Goal: Task Accomplishment & Management: Manage account settings

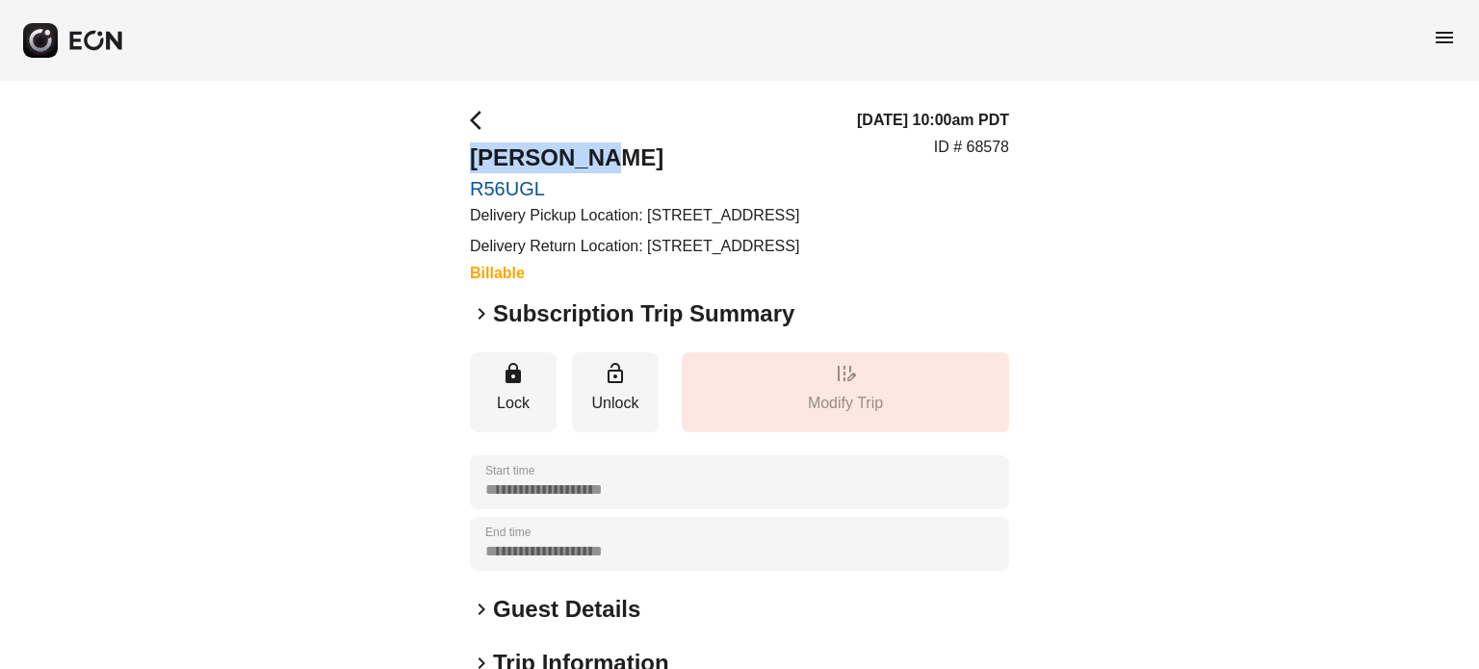
drag, startPoint x: 490, startPoint y: 164, endPoint x: 419, endPoint y: 164, distance: 71.3
click at [419, 164] on div "**********" at bounding box center [739, 536] width 1479 height 911
copy h2 "meli marin"
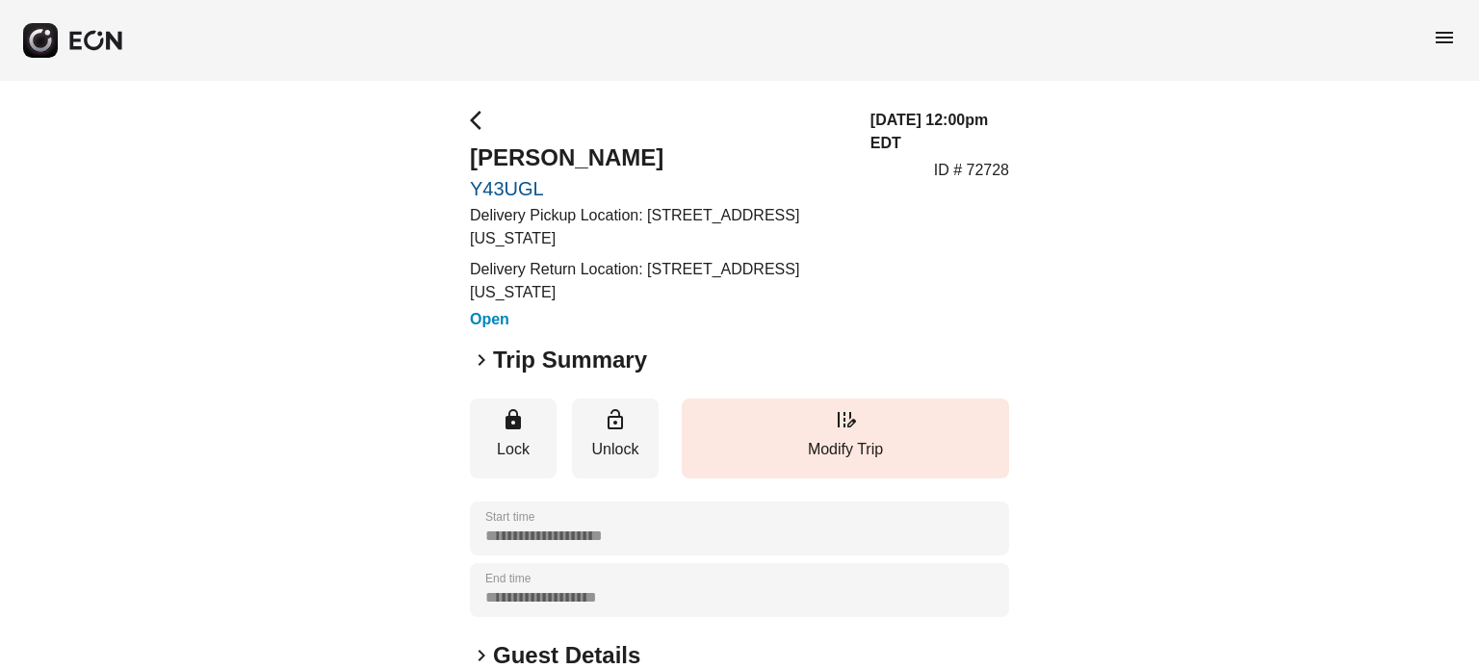
click at [974, 175] on p "ID # 72728" at bounding box center [971, 170] width 75 height 23
copy p "72728"
click at [958, 152] on h3 "09/05/25, 12:00pm EDT" at bounding box center [940, 132] width 139 height 46
drag, startPoint x: 407, startPoint y: 191, endPoint x: 431, endPoint y: 156, distance: 41.7
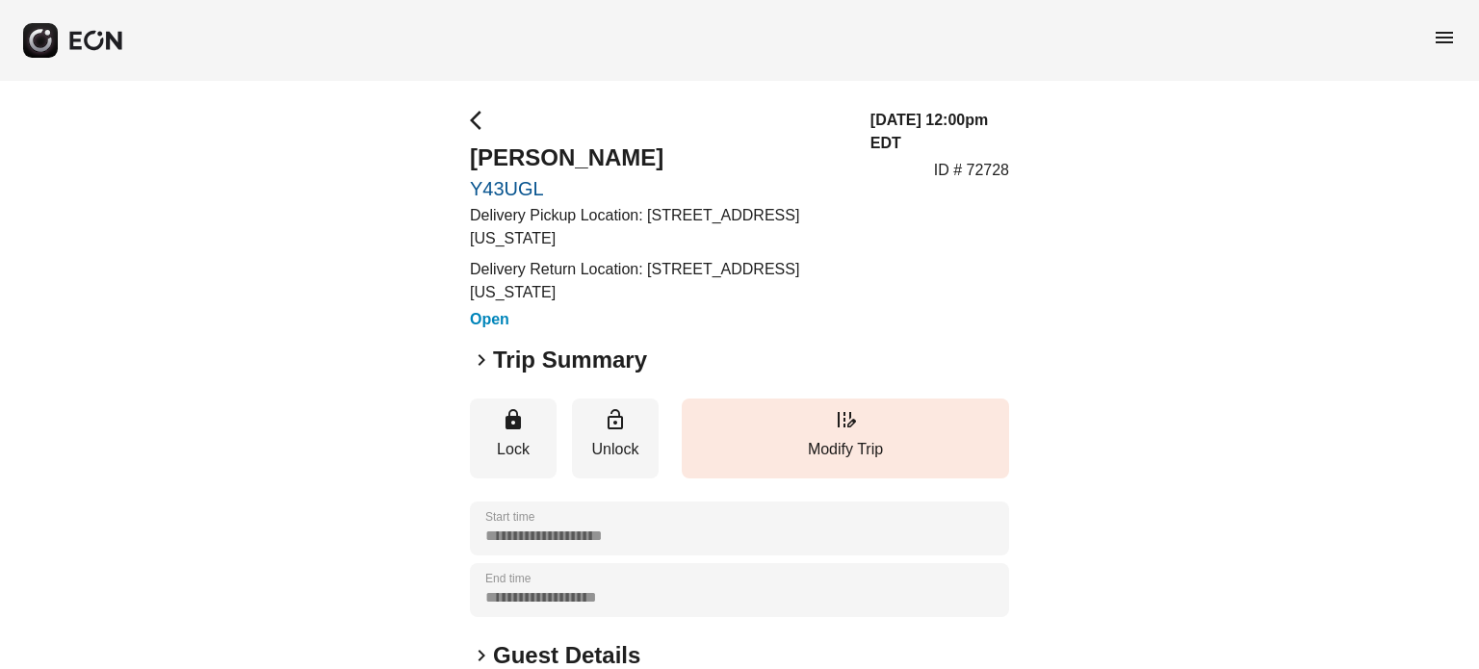
click at [431, 156] on div "**********" at bounding box center [739, 559] width 1479 height 957
copy h2 "[PERSON_NAME]"
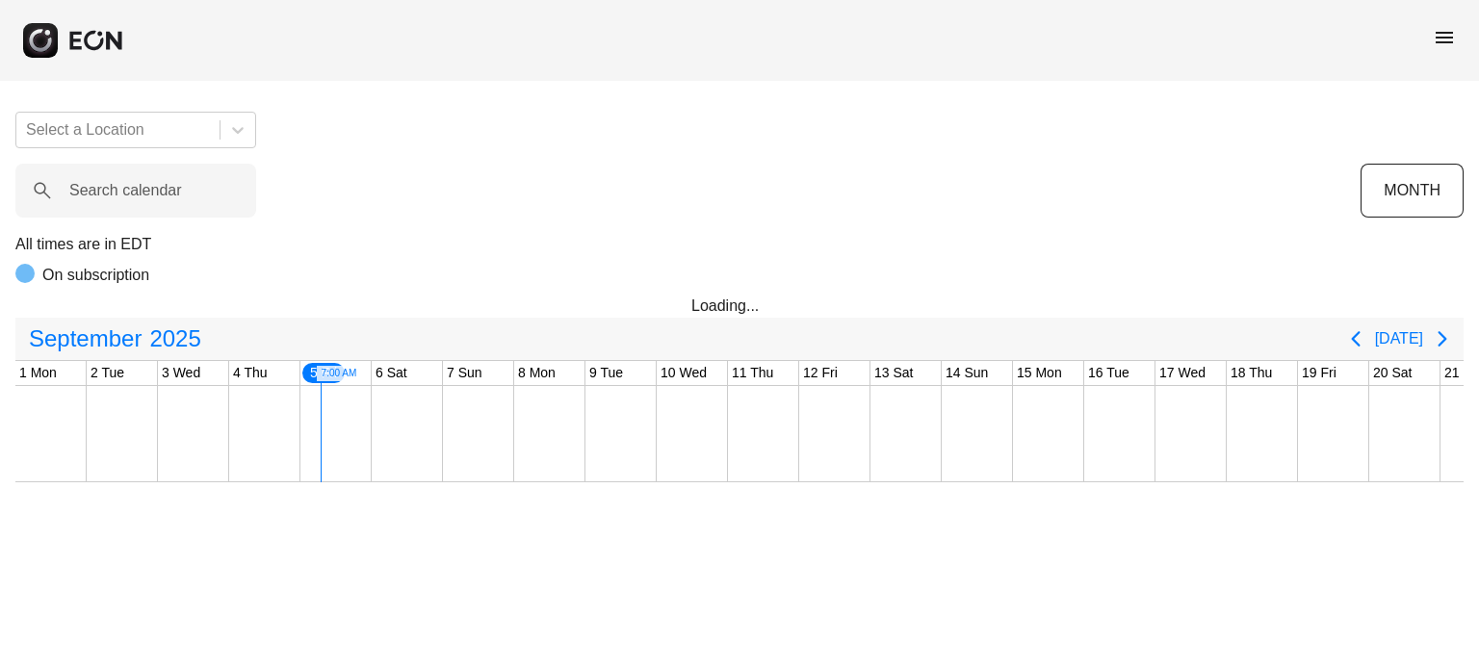
scroll to position [0, 285]
click at [1421, 30] on div "menu" at bounding box center [739, 40] width 1479 height 81
click at [1425, 32] on div "menu" at bounding box center [739, 40] width 1479 height 81
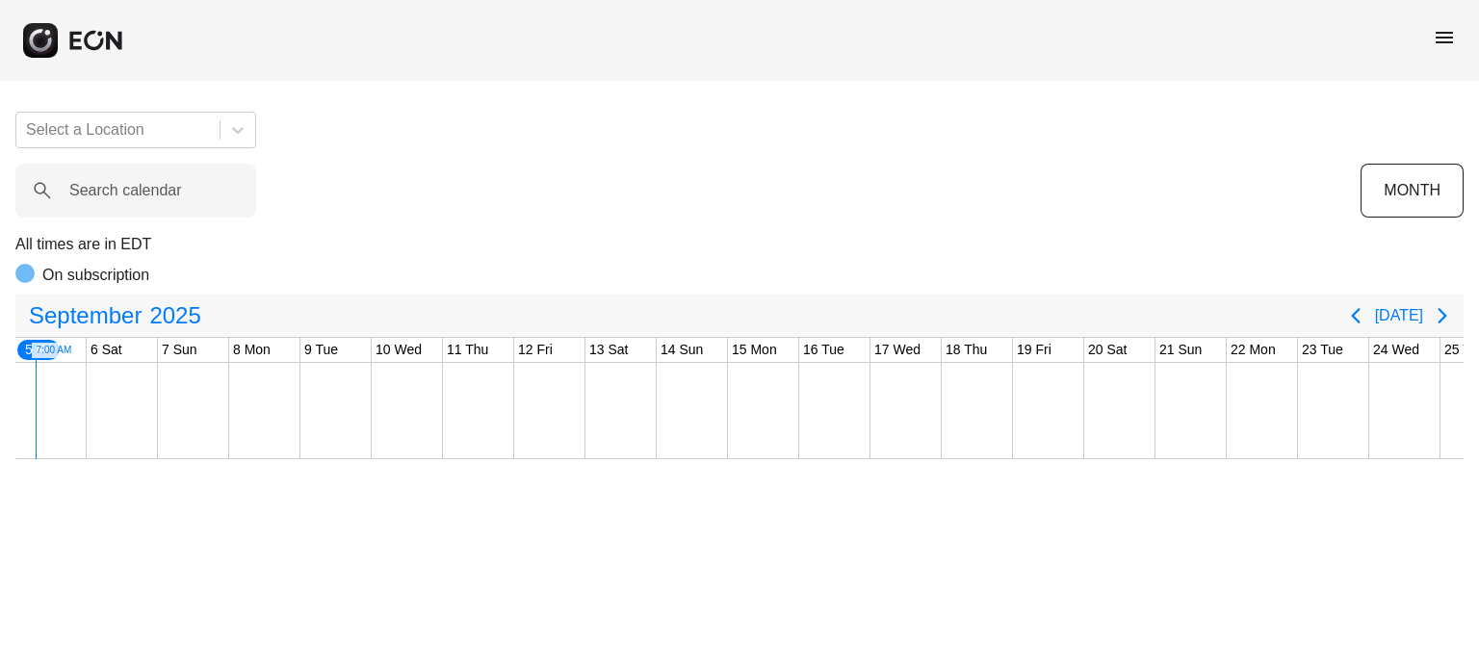
click at [1445, 42] on span "menu" at bounding box center [1444, 37] width 23 height 23
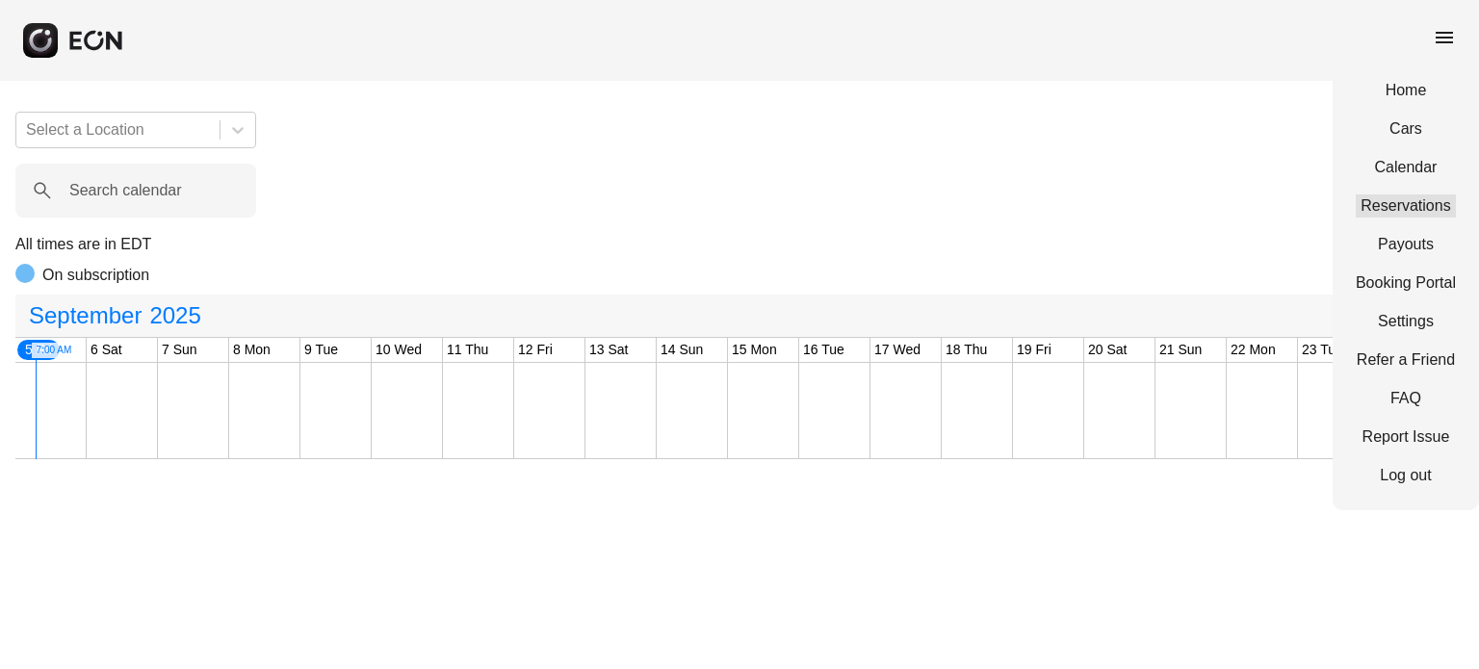
click at [1409, 196] on link "Reservations" at bounding box center [1406, 206] width 100 height 23
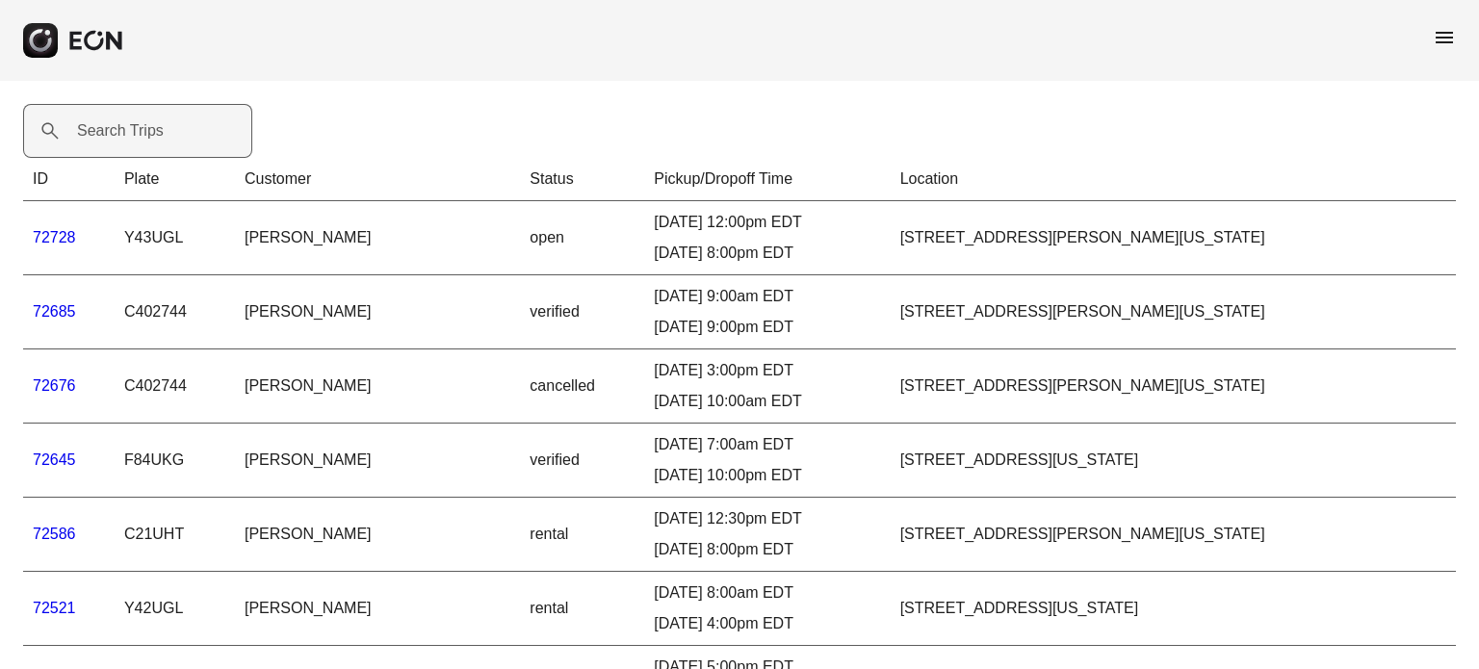
click at [152, 132] on label "Search Trips" at bounding box center [120, 130] width 87 height 23
click at [152, 132] on Trips "Search Trips" at bounding box center [137, 131] width 229 height 54
type Trips "*****"
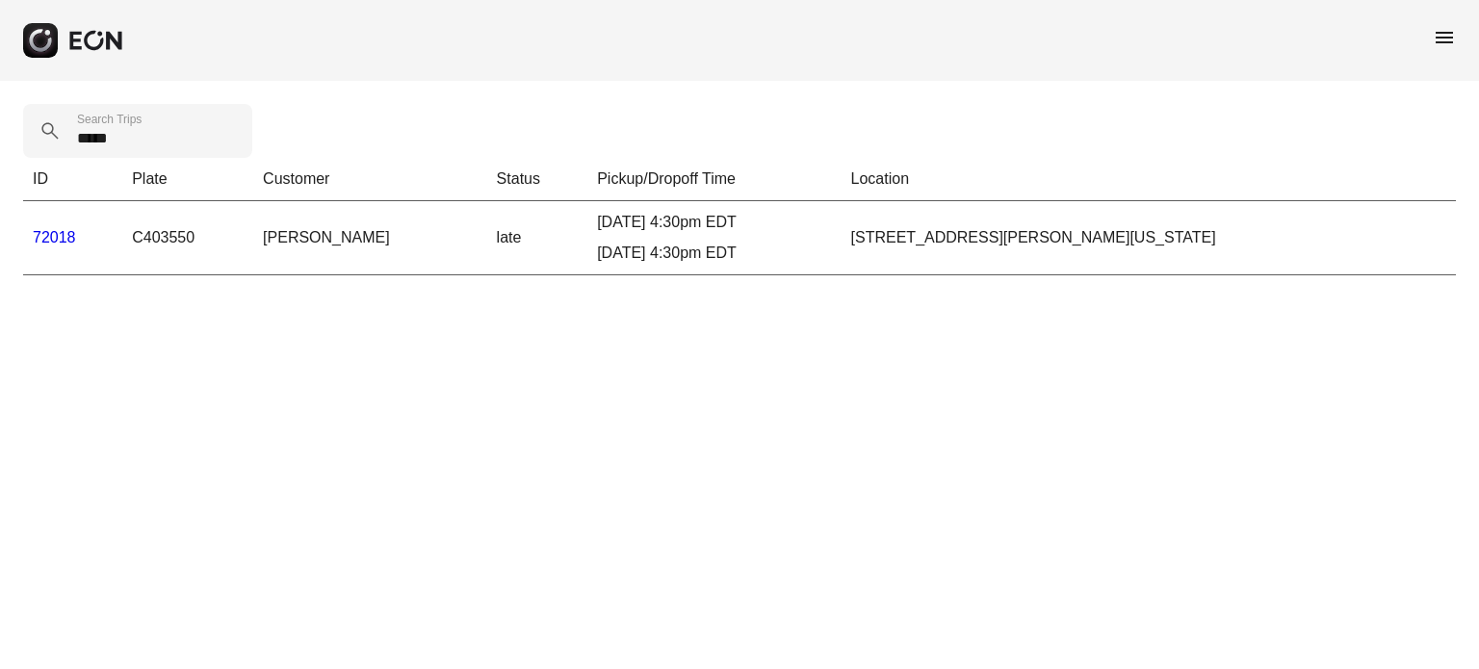
click at [80, 236] on td "72018" at bounding box center [72, 238] width 99 height 74
click at [67, 238] on link "72018" at bounding box center [54, 237] width 43 height 16
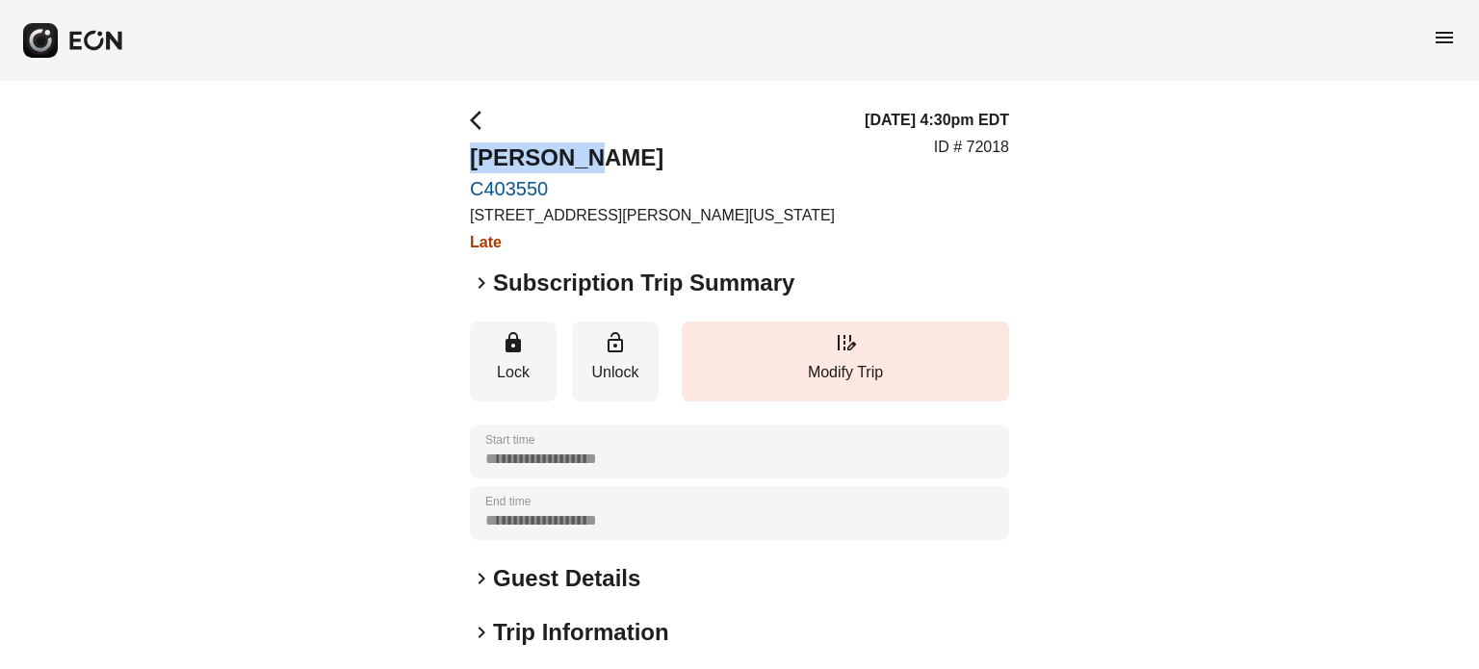
drag, startPoint x: 487, startPoint y: 155, endPoint x: 459, endPoint y: 159, distance: 28.2
click at [459, 159] on div "**********" at bounding box center [739, 521] width 1479 height 880
copy h2 "Abel Rios"
click at [980, 139] on p "ID # 72018" at bounding box center [971, 147] width 75 height 23
click at [978, 139] on p "ID # 72018" at bounding box center [971, 147] width 75 height 23
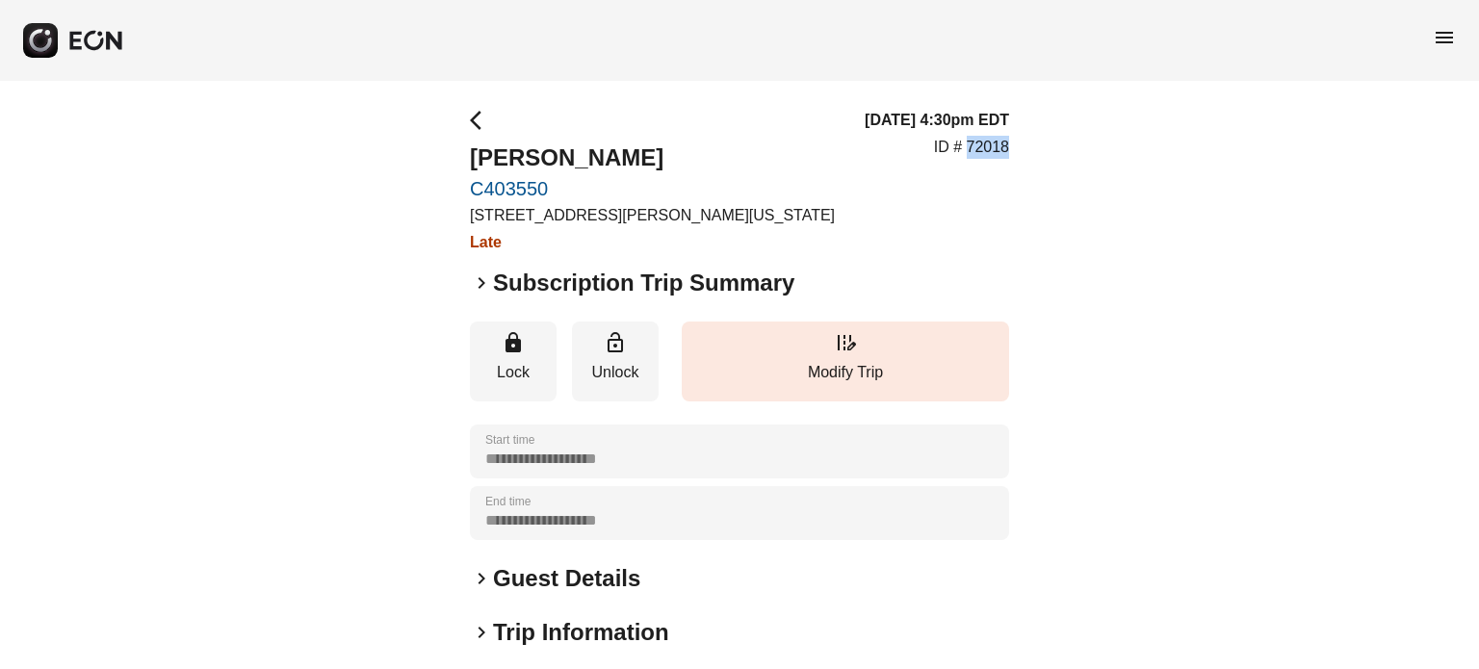
copy p "72018"
